Goal: Task Accomplishment & Management: Complete application form

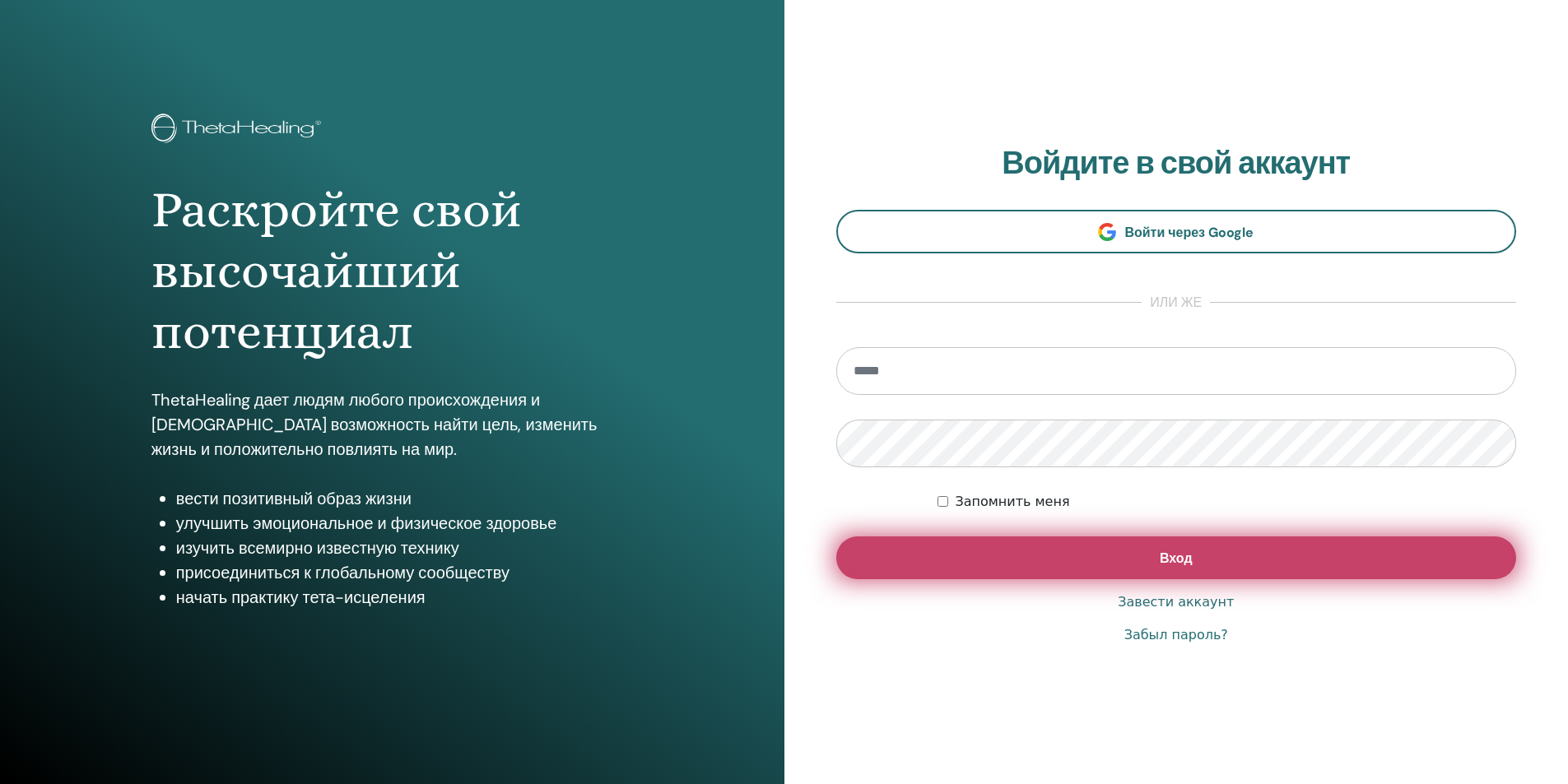
type input "**********"
click at [1129, 547] on button "Вход" at bounding box center [1176, 556] width 681 height 42
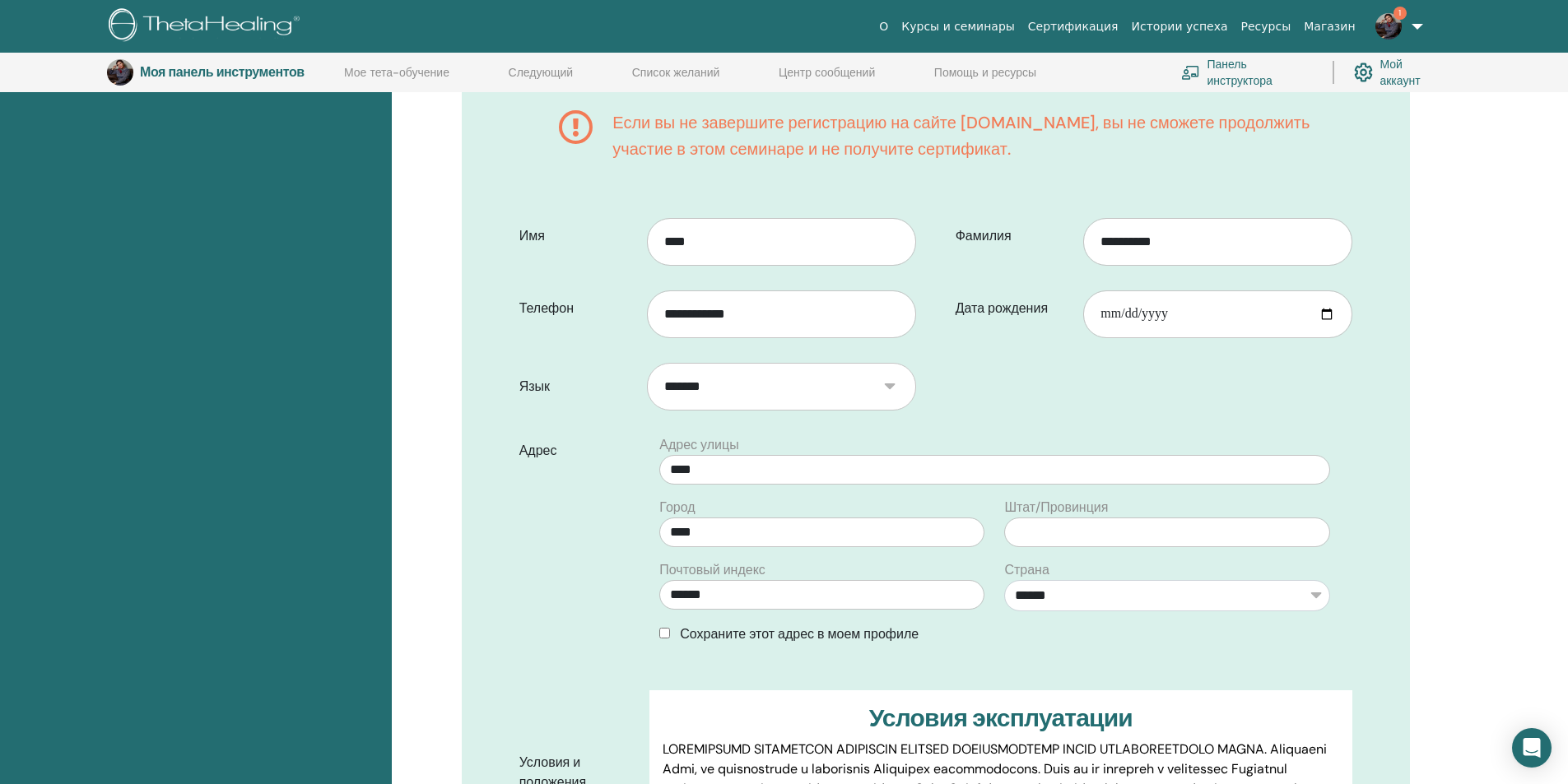
scroll to position [780, 0]
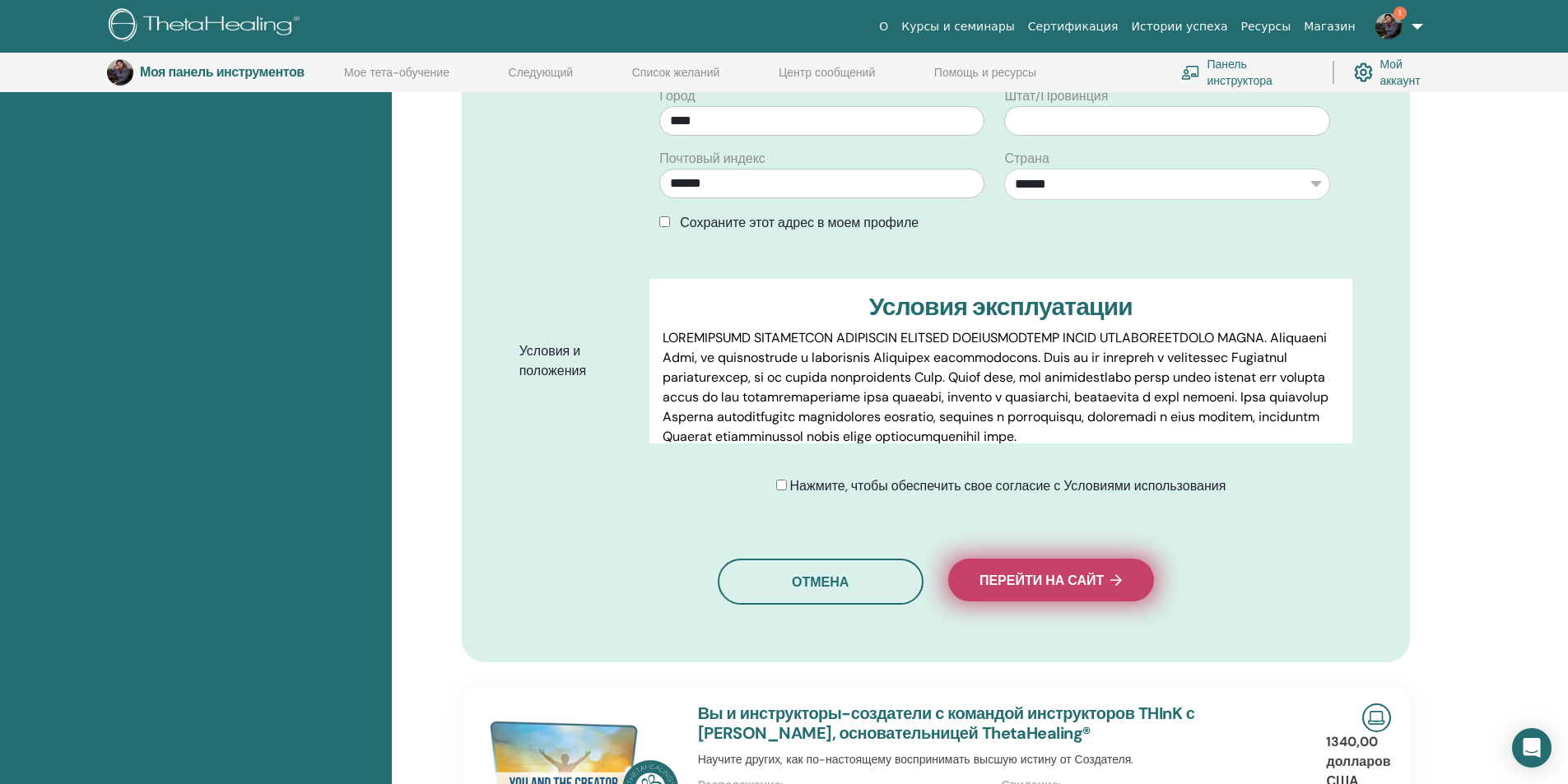
click at [1009, 572] on font "Перейти на сайт" at bounding box center [1042, 580] width 124 height 18
